Goal: Task Accomplishment & Management: Complete application form

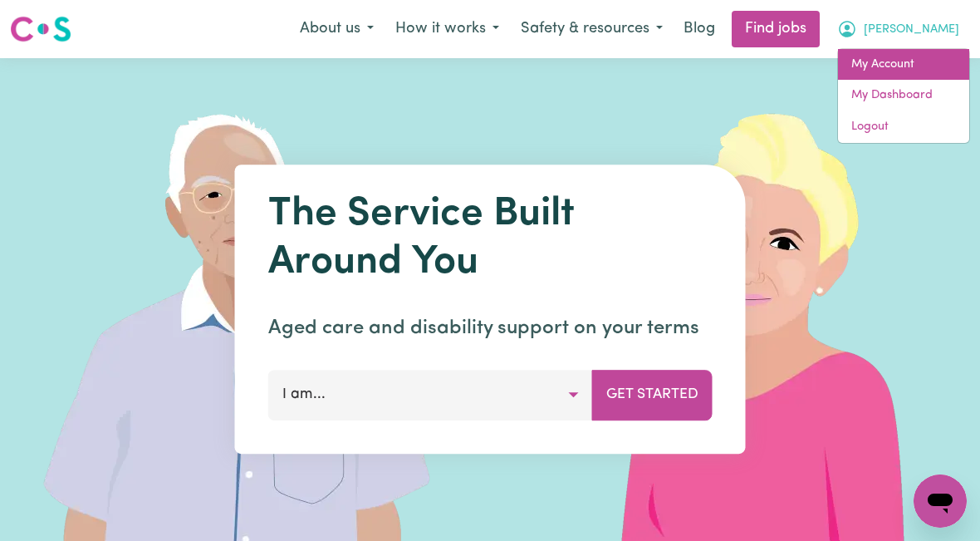
click at [899, 71] on link "My Account" at bounding box center [903, 65] width 131 height 32
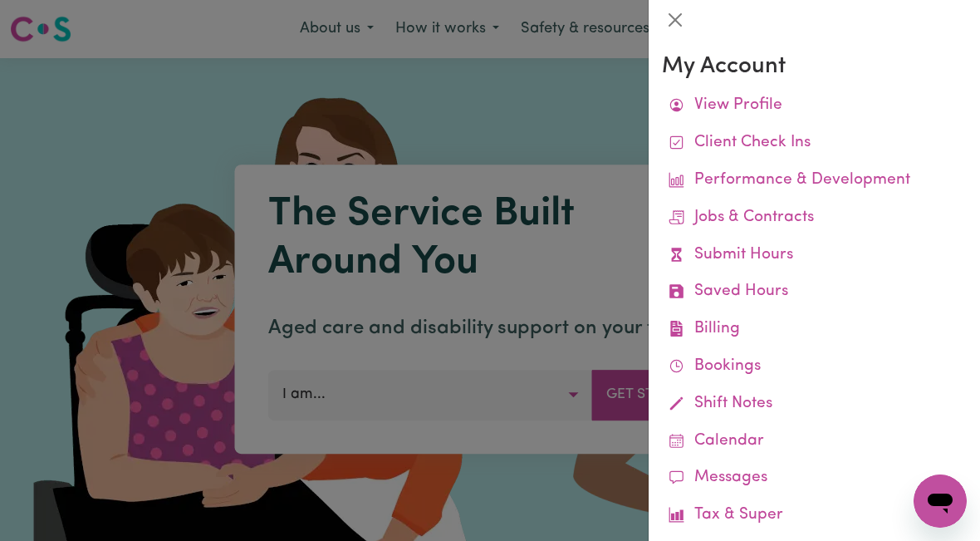
click at [782, 255] on link "Submit Hours" at bounding box center [814, 255] width 305 height 37
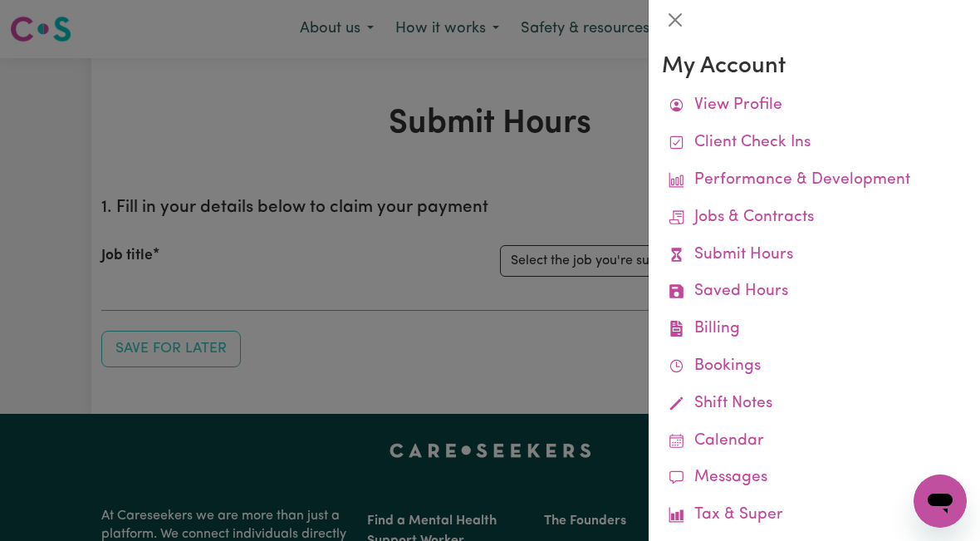
click at [593, 267] on div at bounding box center [490, 270] width 980 height 541
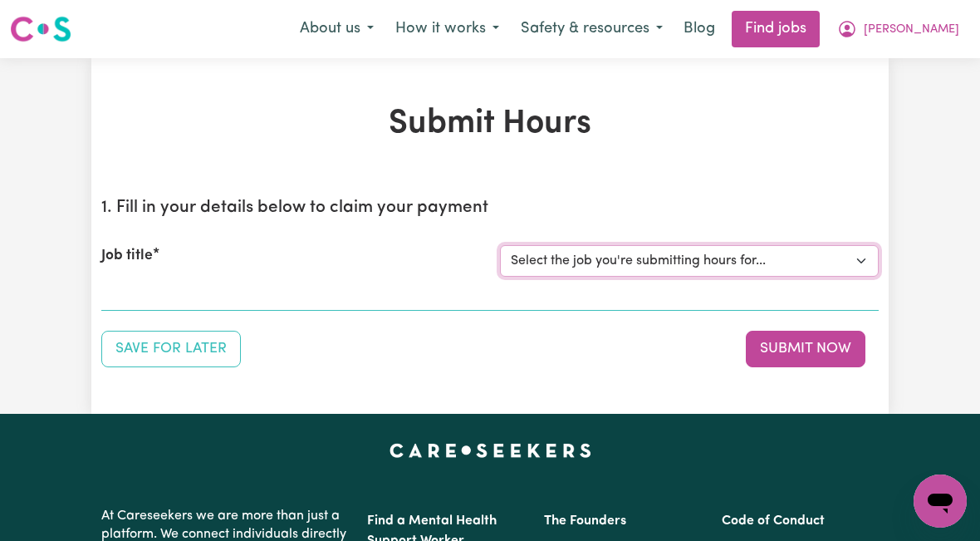
click at [659, 267] on select "Select the job you're submitting hours for... [[PERSON_NAME]] [DEMOGRAPHIC_DATA…" at bounding box center [689, 261] width 379 height 32
select select "10438"
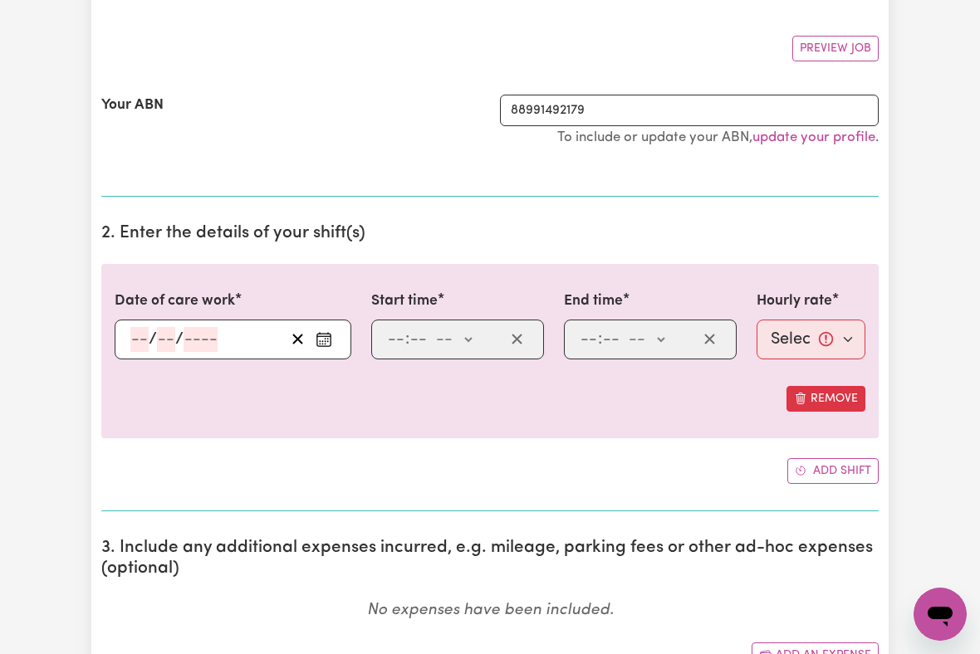
click at [138, 345] on input "number" at bounding box center [139, 339] width 18 height 25
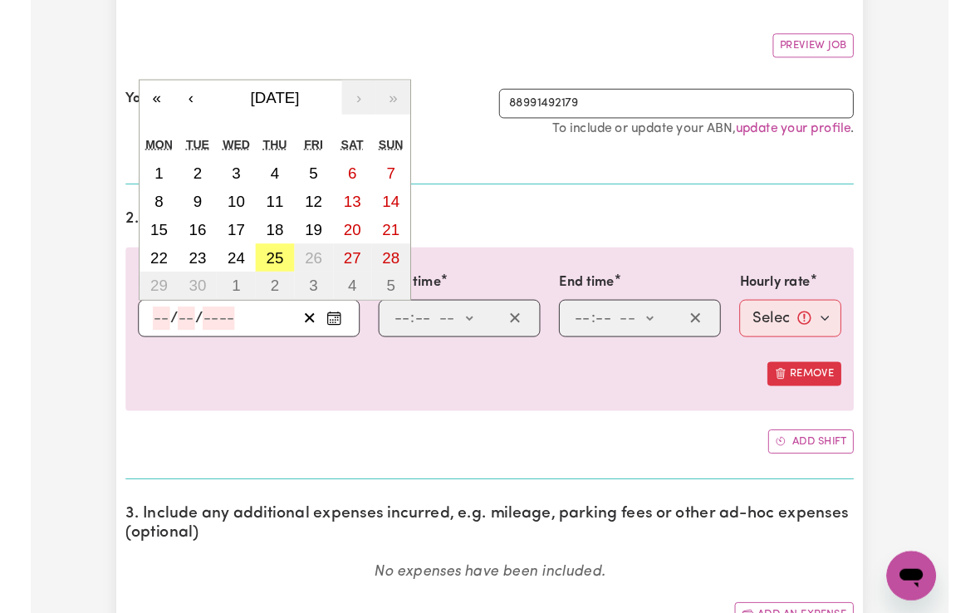
scroll to position [287, 0]
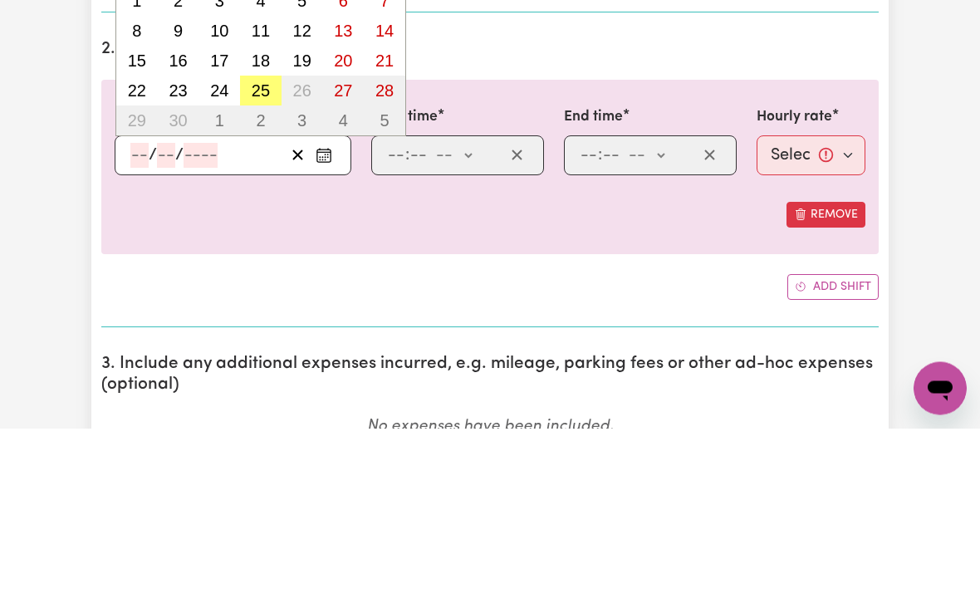
click at [257, 267] on abbr "25" at bounding box center [261, 276] width 18 height 18
type input "[DATE]"
type input "25"
type input "9"
type input "2025"
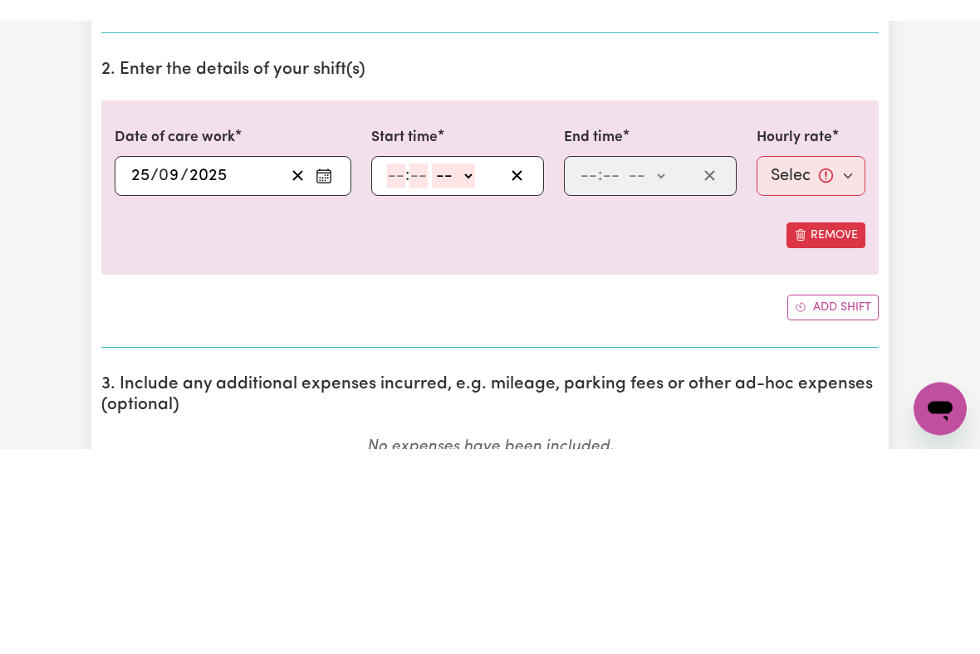
scroll to position [472, 0]
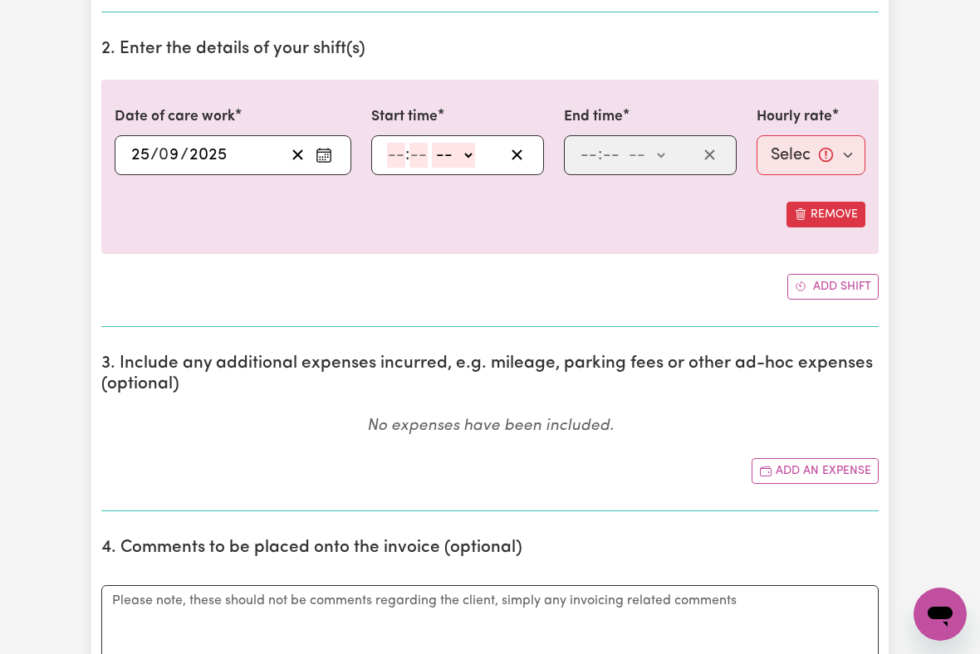
click at [394, 154] on input "number" at bounding box center [396, 155] width 18 height 25
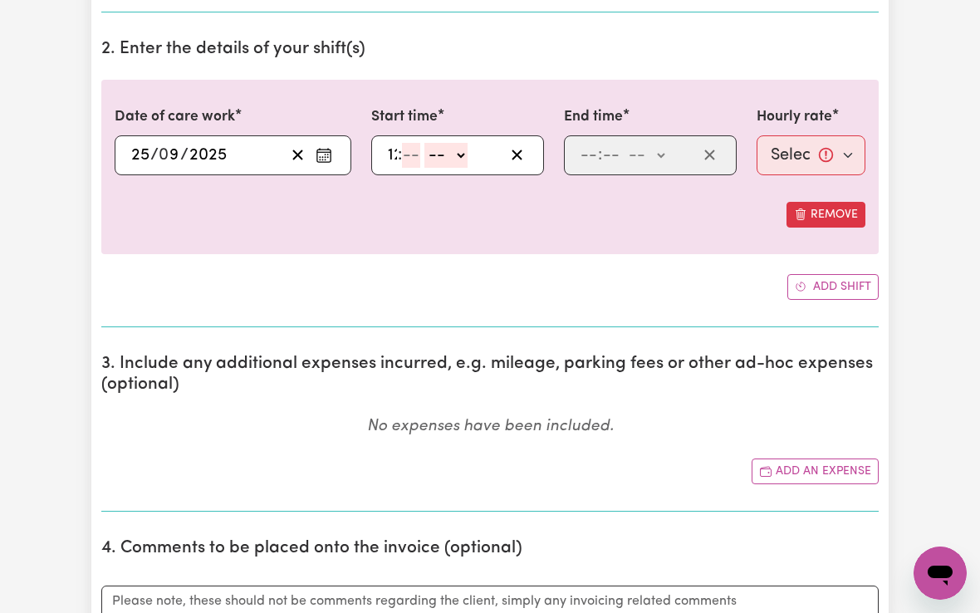
type input "12"
type input "00"
click at [464, 159] on select "-- am pm" at bounding box center [455, 155] width 43 height 25
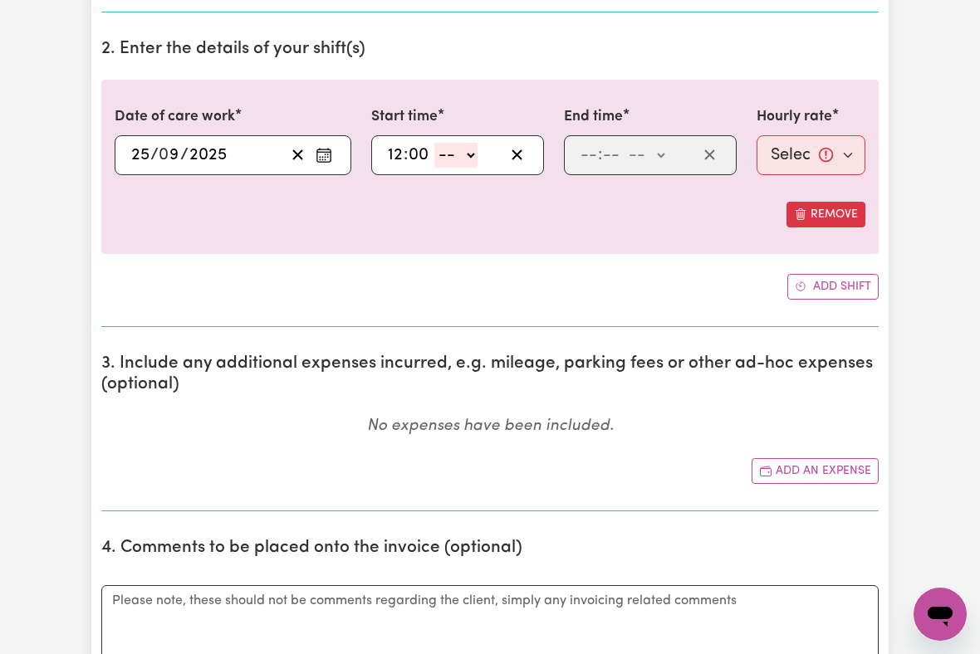
select select "pm"
type input "12:00"
type input "0"
click at [590, 150] on input "number" at bounding box center [589, 155] width 18 height 25
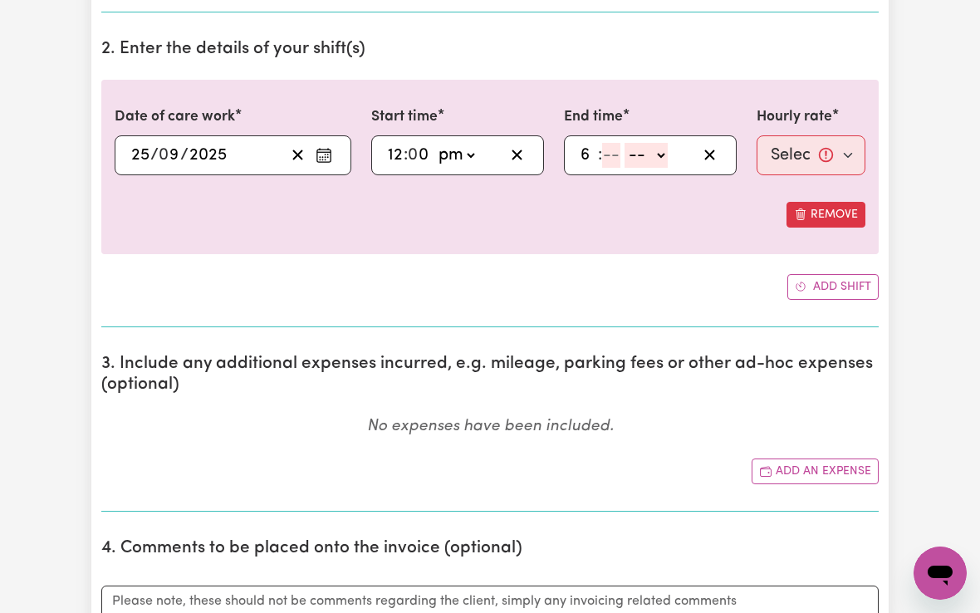
type input "6"
type input "00"
click at [659, 157] on select "-- am pm" at bounding box center [643, 155] width 43 height 25
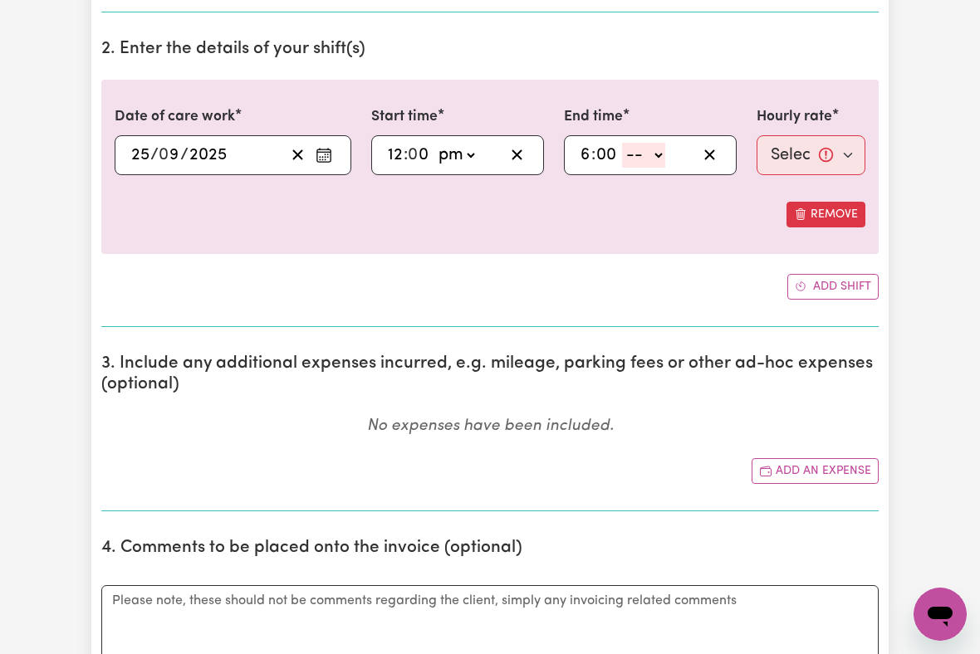
select select "pm"
type input "18:00"
type input "0"
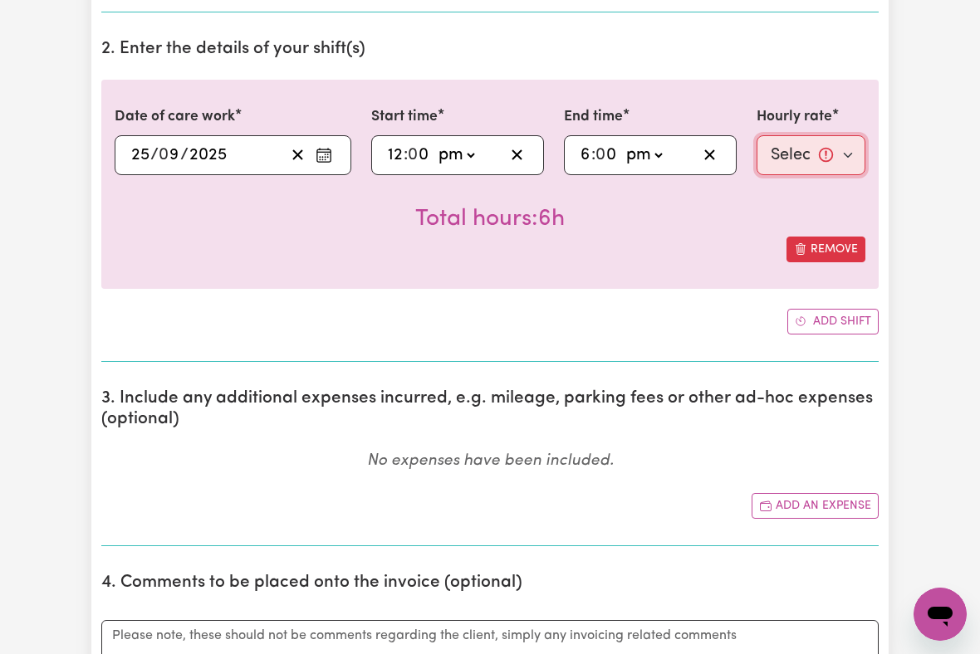
click at [797, 154] on select "Select rate... $51.36 (Weekday) $135.68 (Public Holiday) $61.07 (Evening Care)" at bounding box center [811, 155] width 109 height 40
select select "51.36-Weekday"
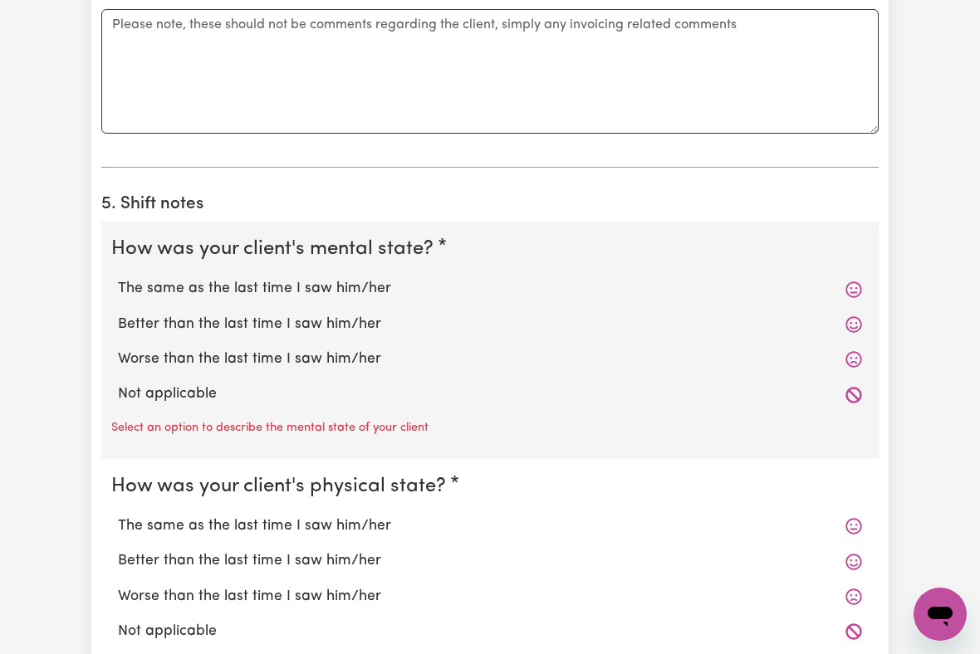
scroll to position [1094, 0]
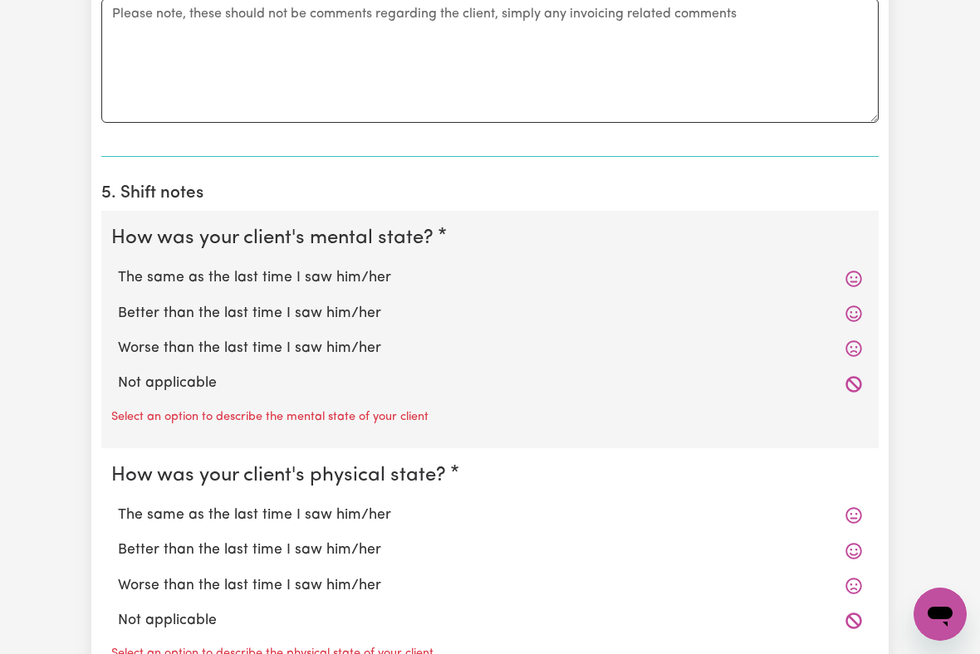
click at [362, 279] on label "The same as the last time I saw him/her" at bounding box center [490, 278] width 744 height 22
click at [118, 267] on input "The same as the last time I saw him/her" at bounding box center [117, 267] width 1 height 1
radio input "true"
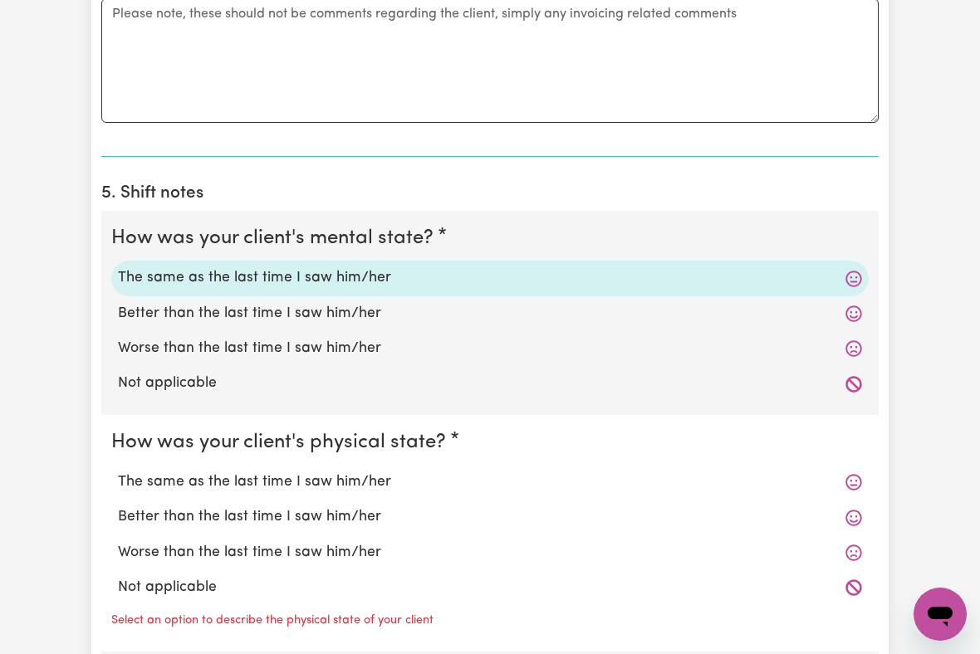
click at [362, 476] on label "The same as the last time I saw him/her" at bounding box center [490, 483] width 744 height 22
click at [118, 472] on input "The same as the last time I saw him/her" at bounding box center [117, 471] width 1 height 1
radio input "true"
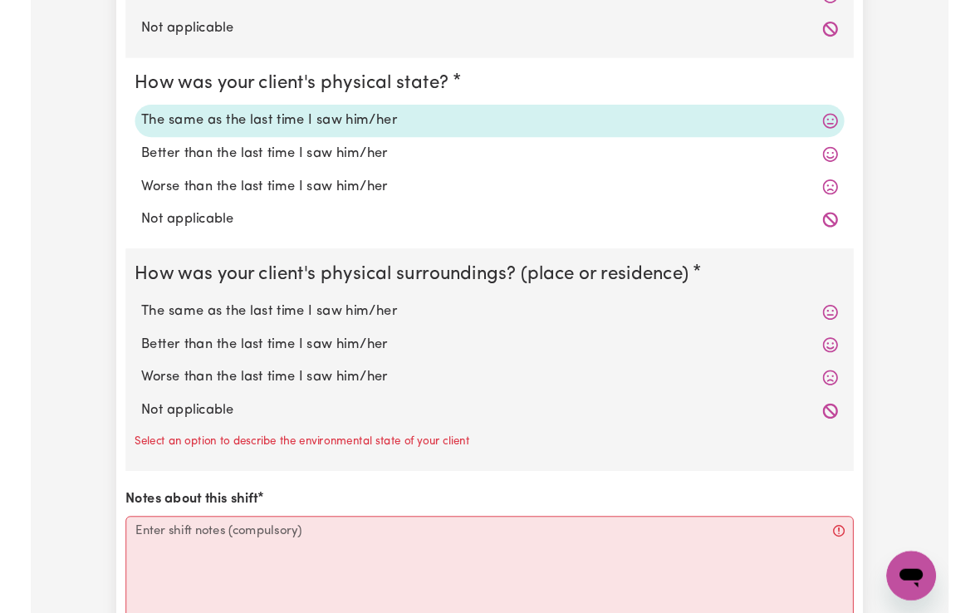
scroll to position [1453, 0]
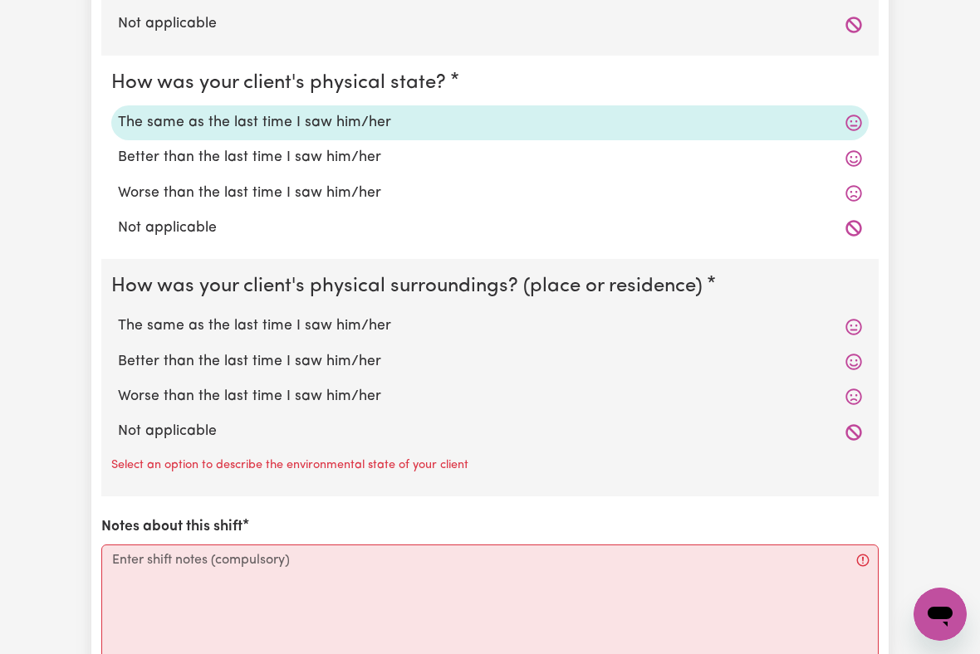
click at [356, 316] on label "The same as the last time I saw him/her" at bounding box center [490, 327] width 744 height 22
click at [118, 315] on input "The same as the last time I saw him/her" at bounding box center [117, 315] width 1 height 1
radio input "true"
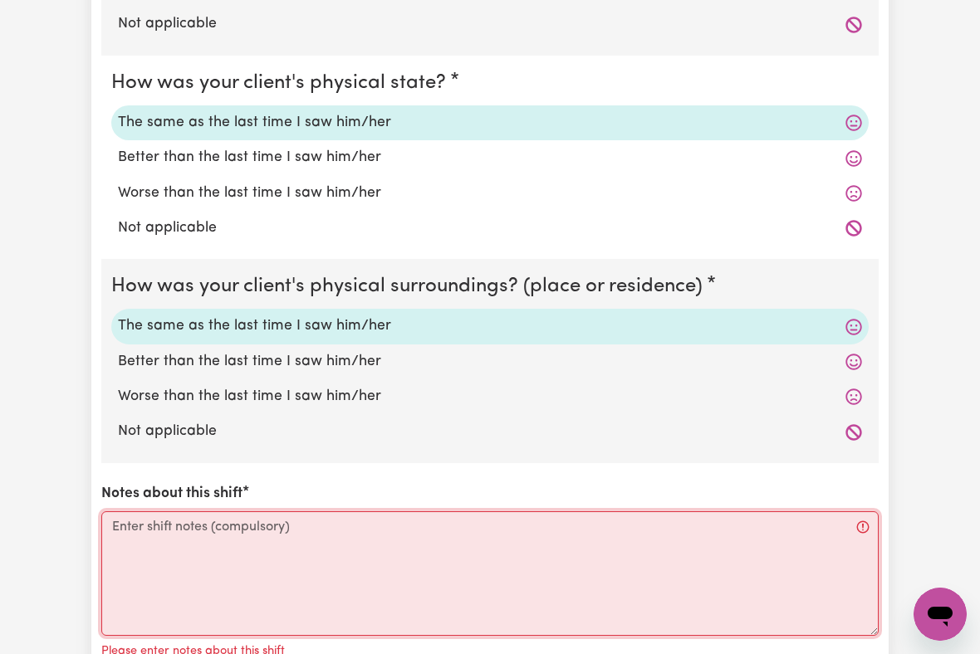
click at [153, 536] on textarea "Notes about this shift" at bounding box center [489, 574] width 777 height 125
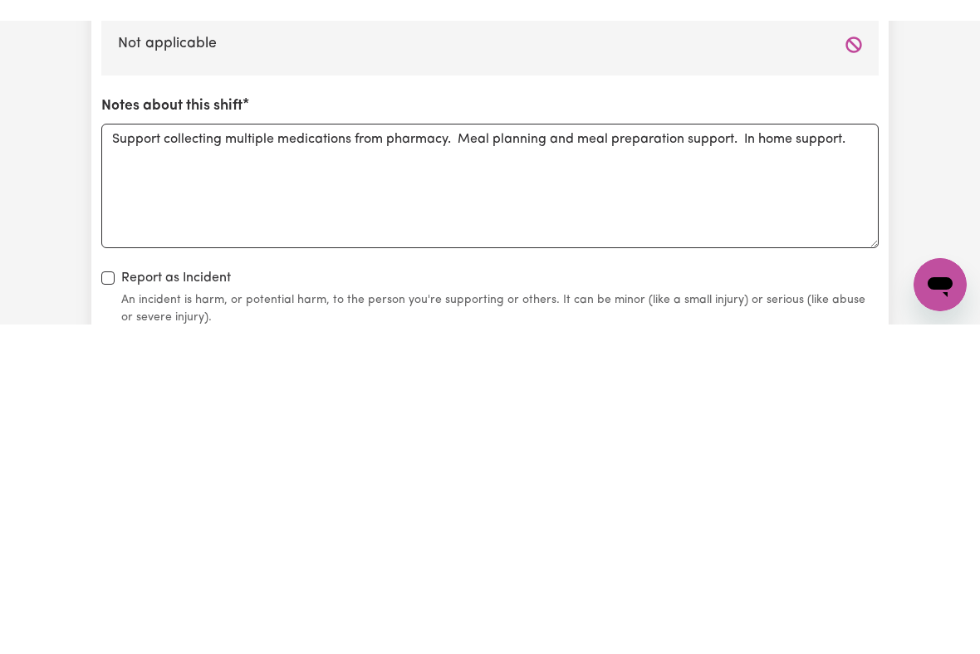
scroll to position [1862, 0]
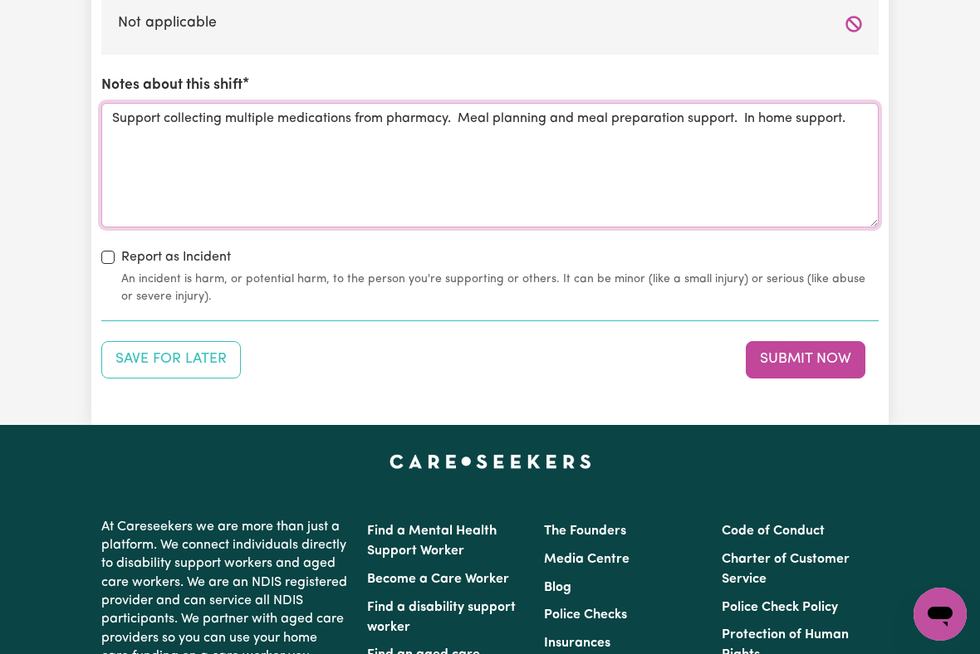
type textarea "Support collecting multiple medications from pharmacy. Meal planning and meal p…"
click at [811, 341] on button "Submit Now" at bounding box center [806, 359] width 120 height 37
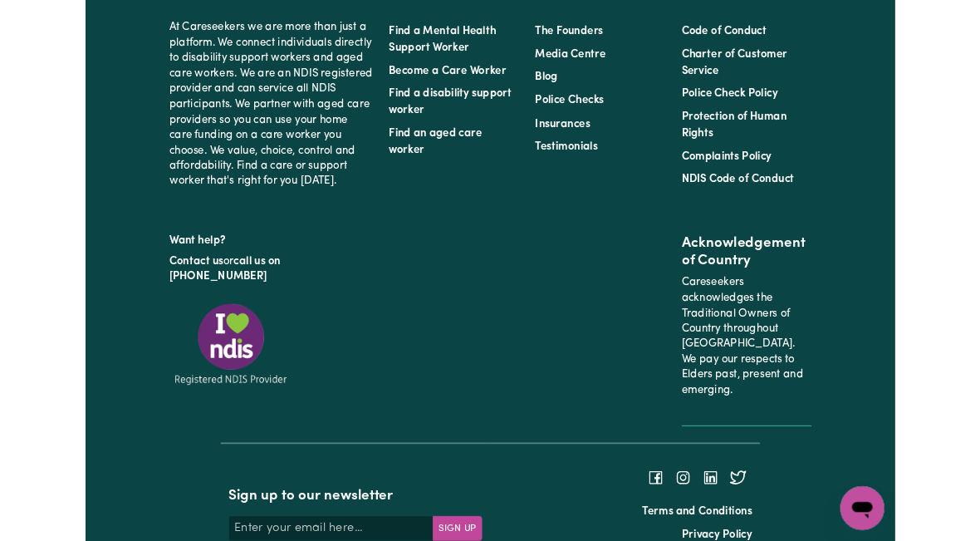
scroll to position [0, 0]
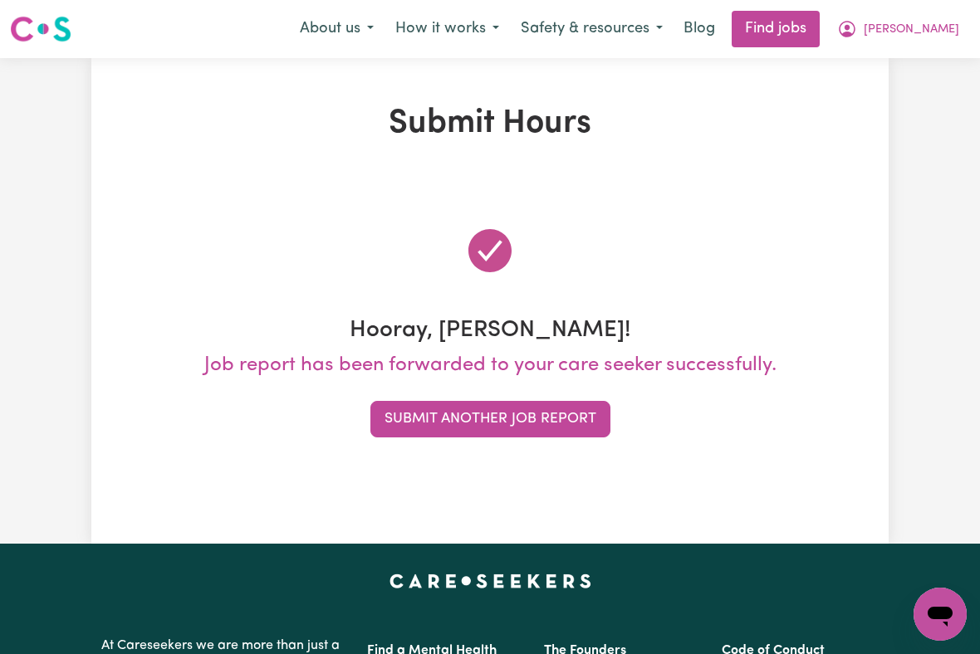
click at [936, 32] on span "[PERSON_NAME]" at bounding box center [912, 30] width 96 height 18
click at [896, 81] on link "My Dashboard" at bounding box center [903, 96] width 131 height 32
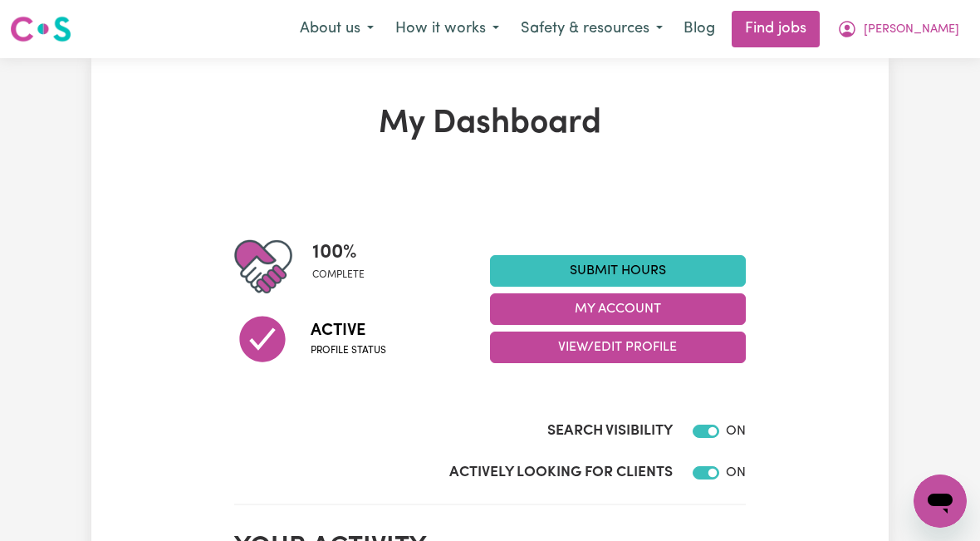
click at [948, 23] on span "[PERSON_NAME]" at bounding box center [912, 30] width 96 height 18
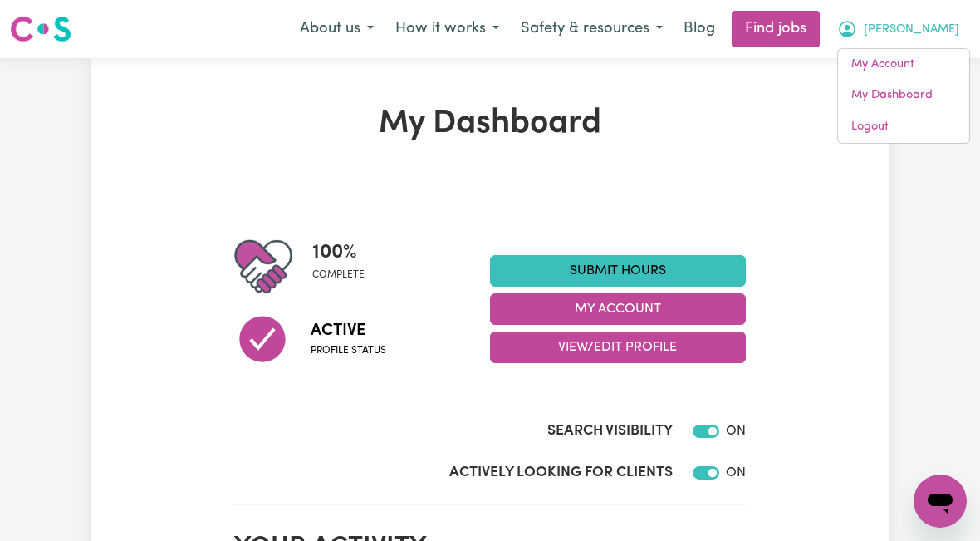
click at [912, 75] on link "My Account" at bounding box center [903, 65] width 131 height 32
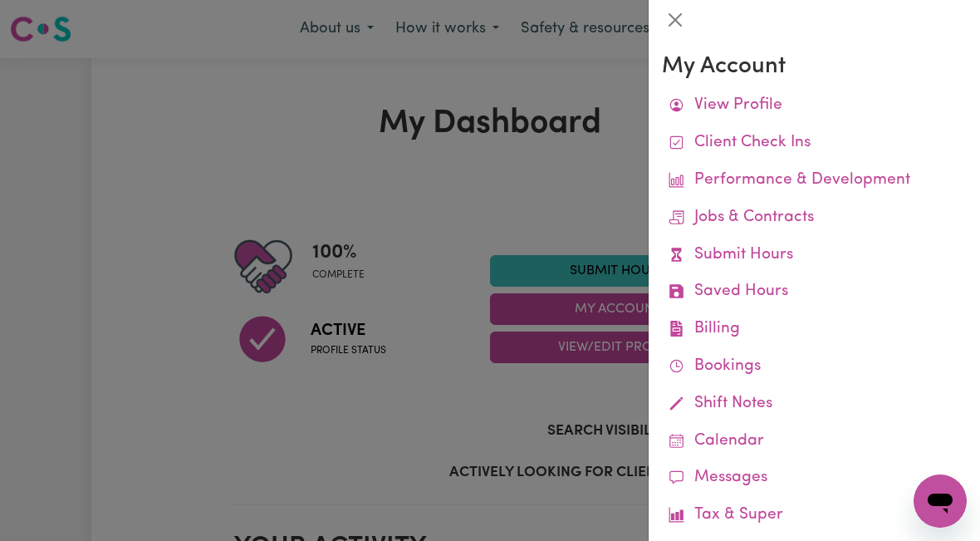
click at [0, 0] on link "Job Reports" at bounding box center [0, 0] width 0 height 0
